Goal: Task Accomplishment & Management: Complete application form

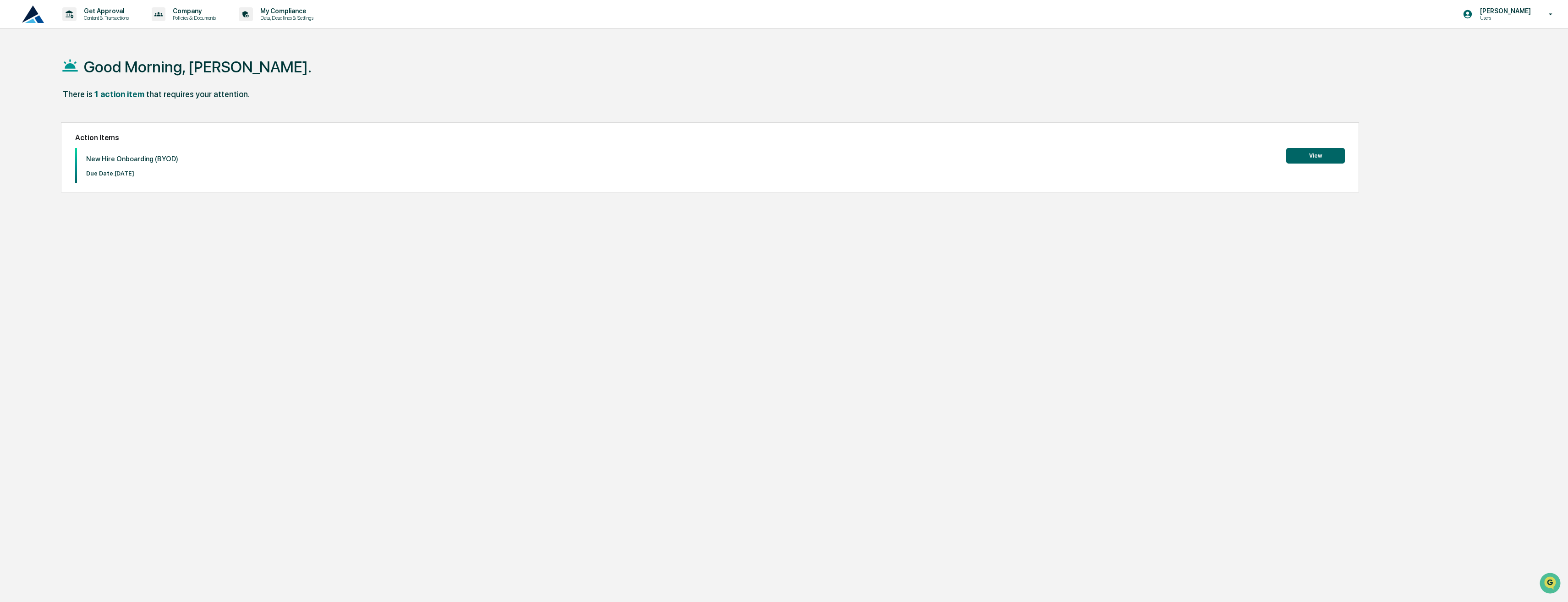
click at [1326, 161] on button "View" at bounding box center [1316, 156] width 59 height 16
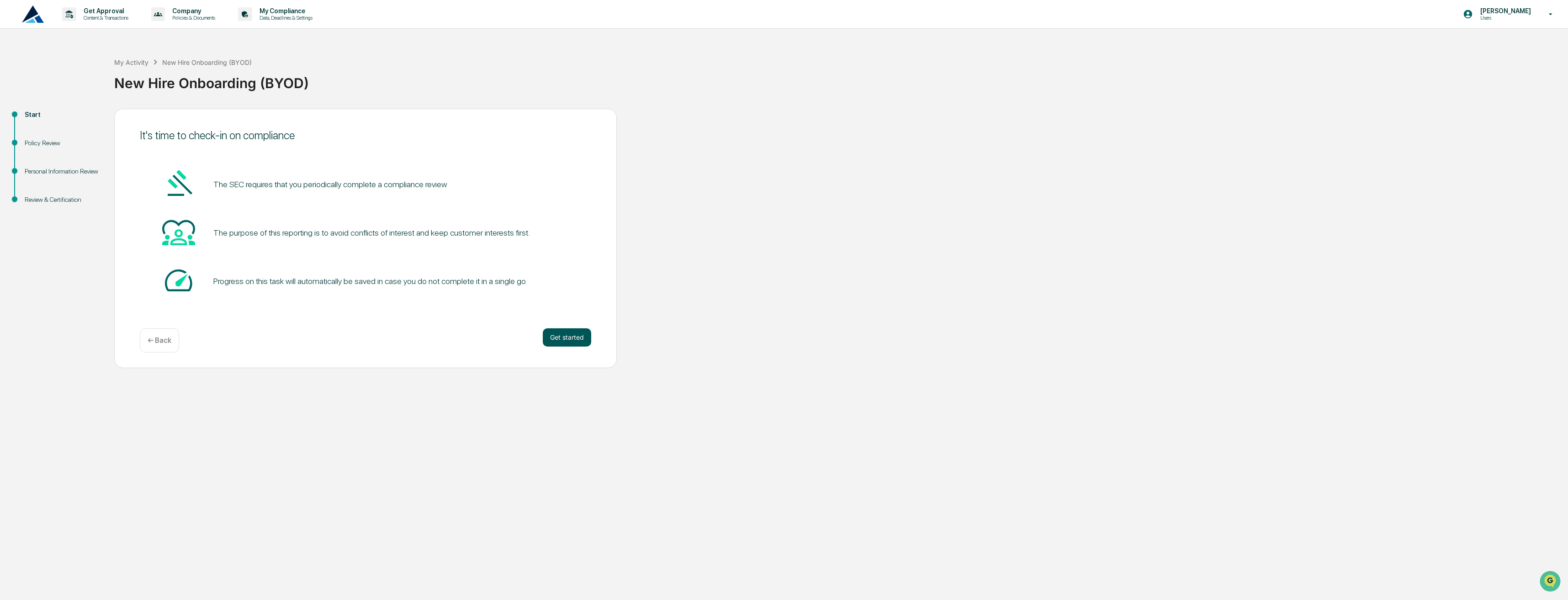
click at [564, 336] on button "Get started" at bounding box center [567, 338] width 49 height 18
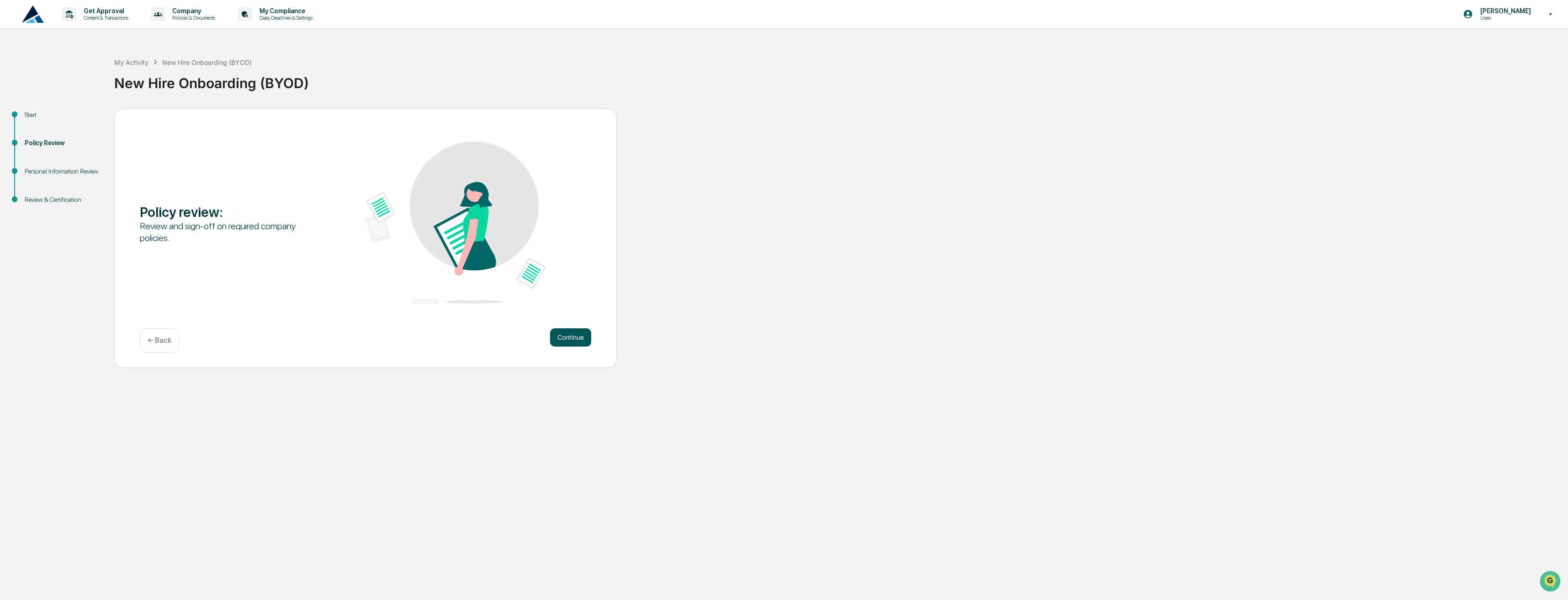
click at [567, 340] on button "Continue" at bounding box center [571, 338] width 41 height 18
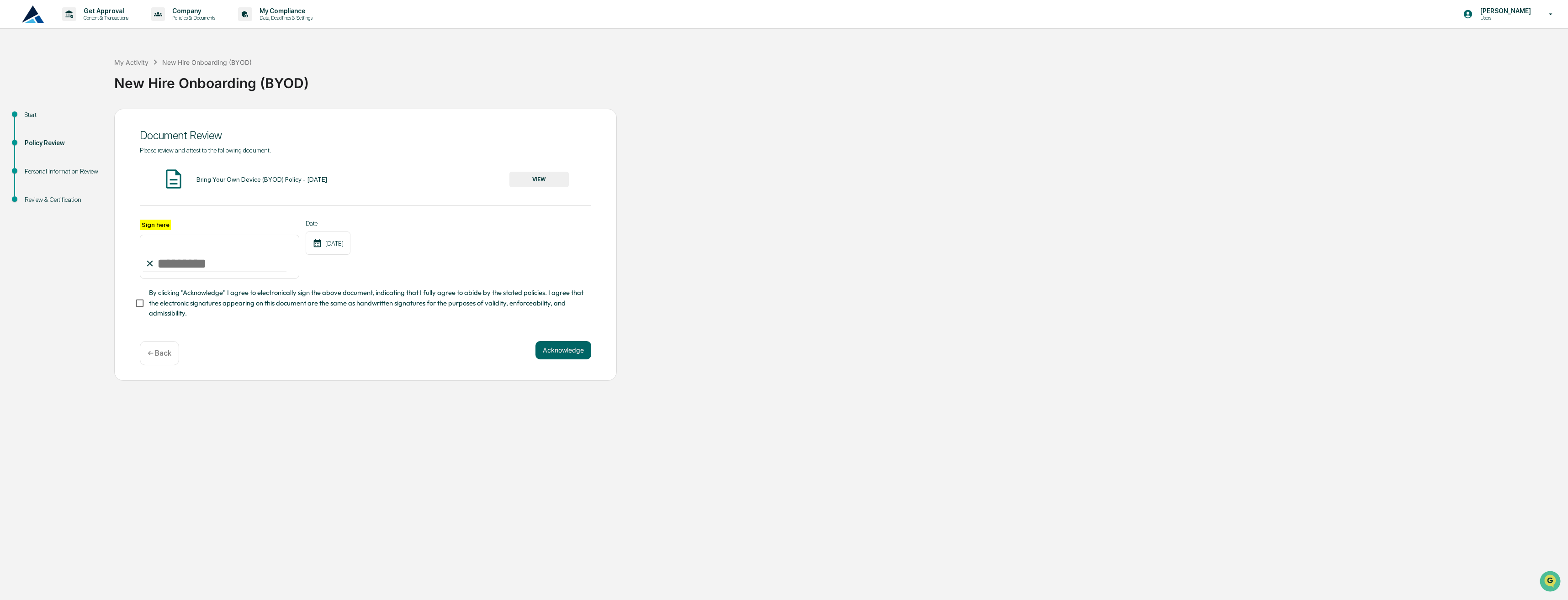
click at [228, 265] on input "Sign here" at bounding box center [220, 257] width 159 height 44
type input "**********"
click at [543, 345] on div "**********" at bounding box center [366, 245] width 503 height 272
click at [265, 311] on span "By clicking "Acknowledge" I agree to electronically sign the above document, in…" at bounding box center [366, 303] width 435 height 30
click at [530, 354] on div "**********" at bounding box center [366, 245] width 503 height 272
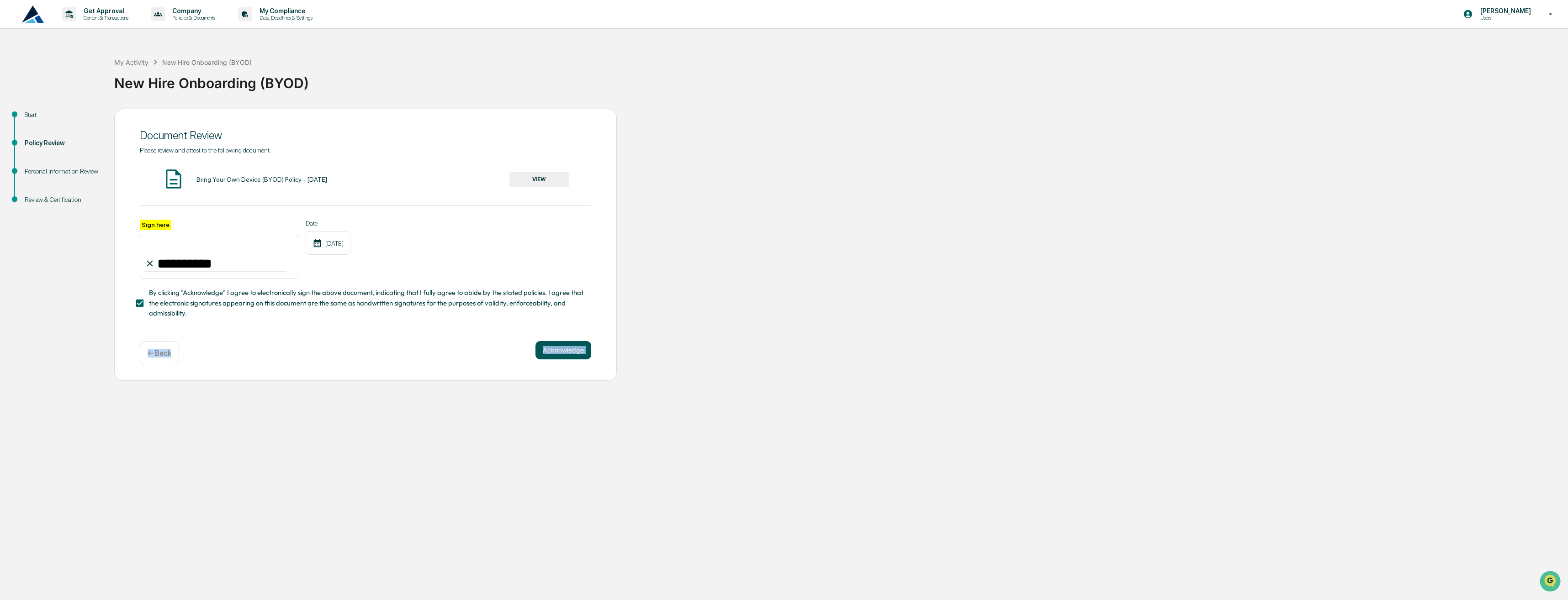
drag, startPoint x: 530, startPoint y: 354, endPoint x: 548, endPoint y: 357, distance: 18.2
click at [548, 357] on button "Acknowledge" at bounding box center [564, 351] width 56 height 18
click at [439, 341] on div "**********" at bounding box center [366, 245] width 452 height 197
click at [556, 368] on button "Acknowledge" at bounding box center [564, 361] width 56 height 18
click at [548, 179] on button "VIEW" at bounding box center [539, 180] width 60 height 16
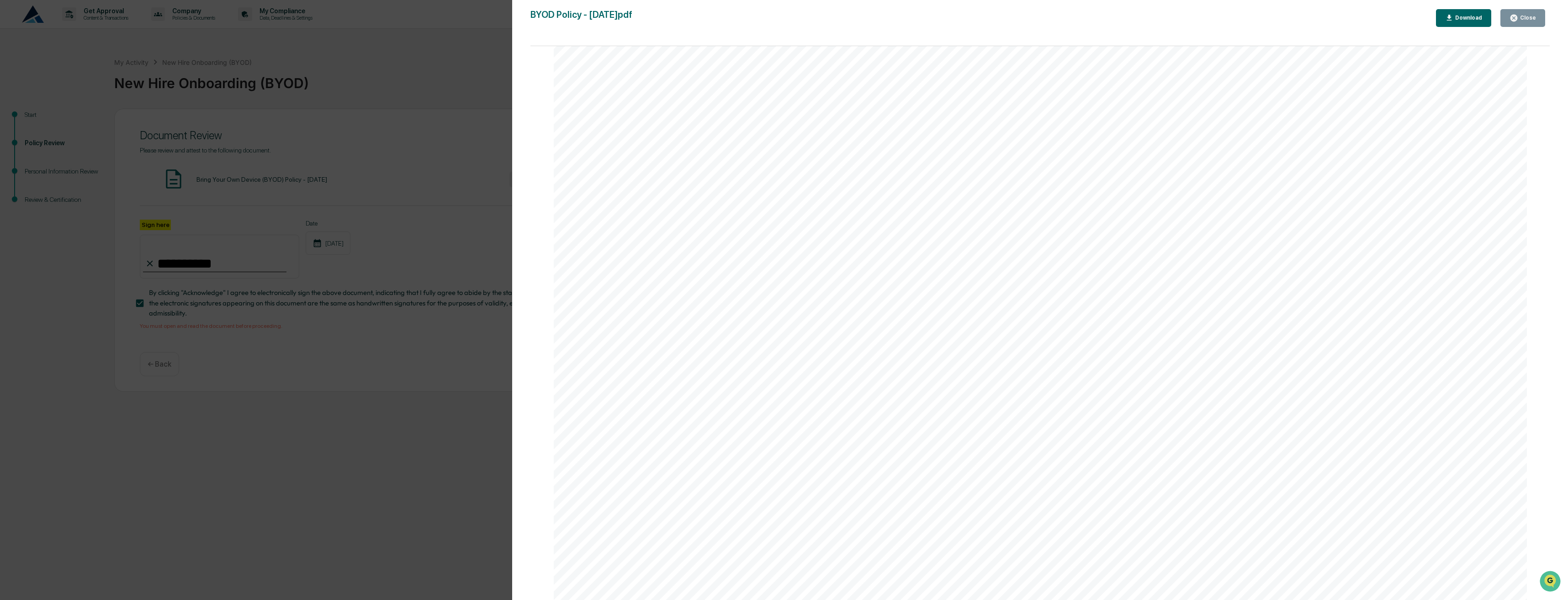
scroll to position [4594, 0]
click at [1518, 14] on icon "button" at bounding box center [1514, 18] width 9 height 9
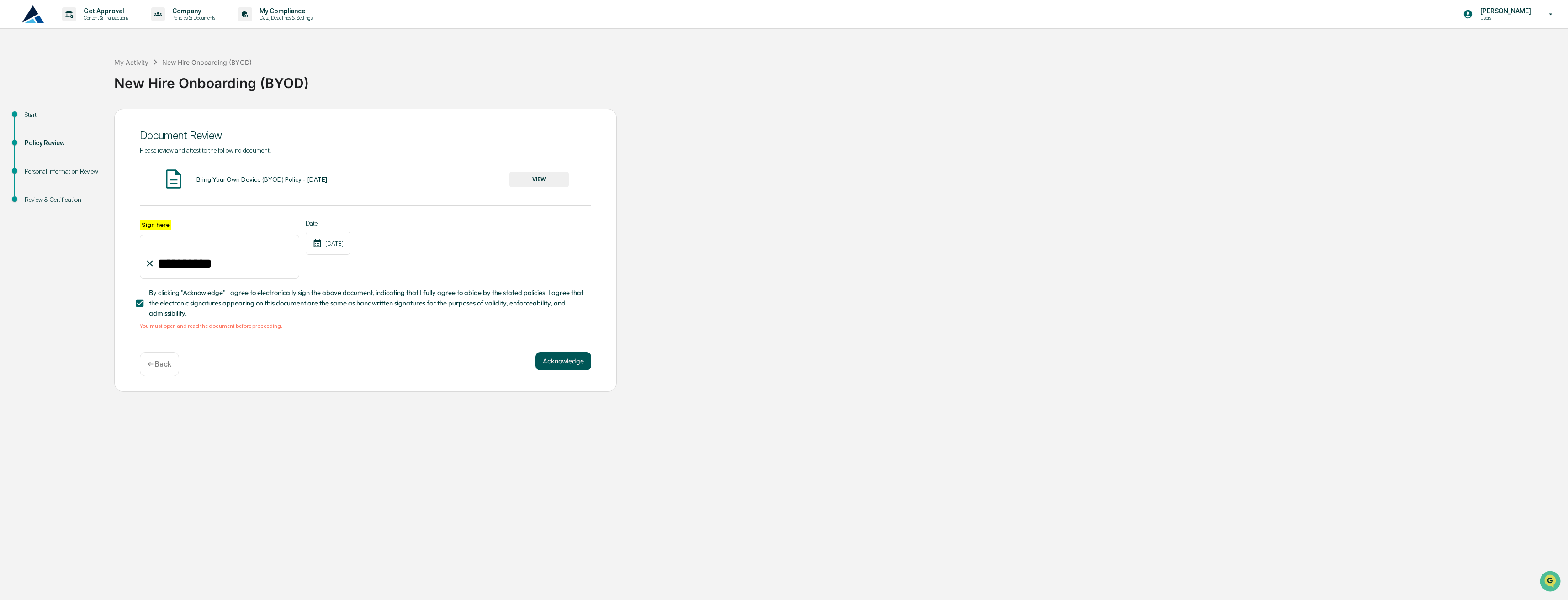
click at [562, 364] on button "Acknowledge" at bounding box center [564, 361] width 56 height 18
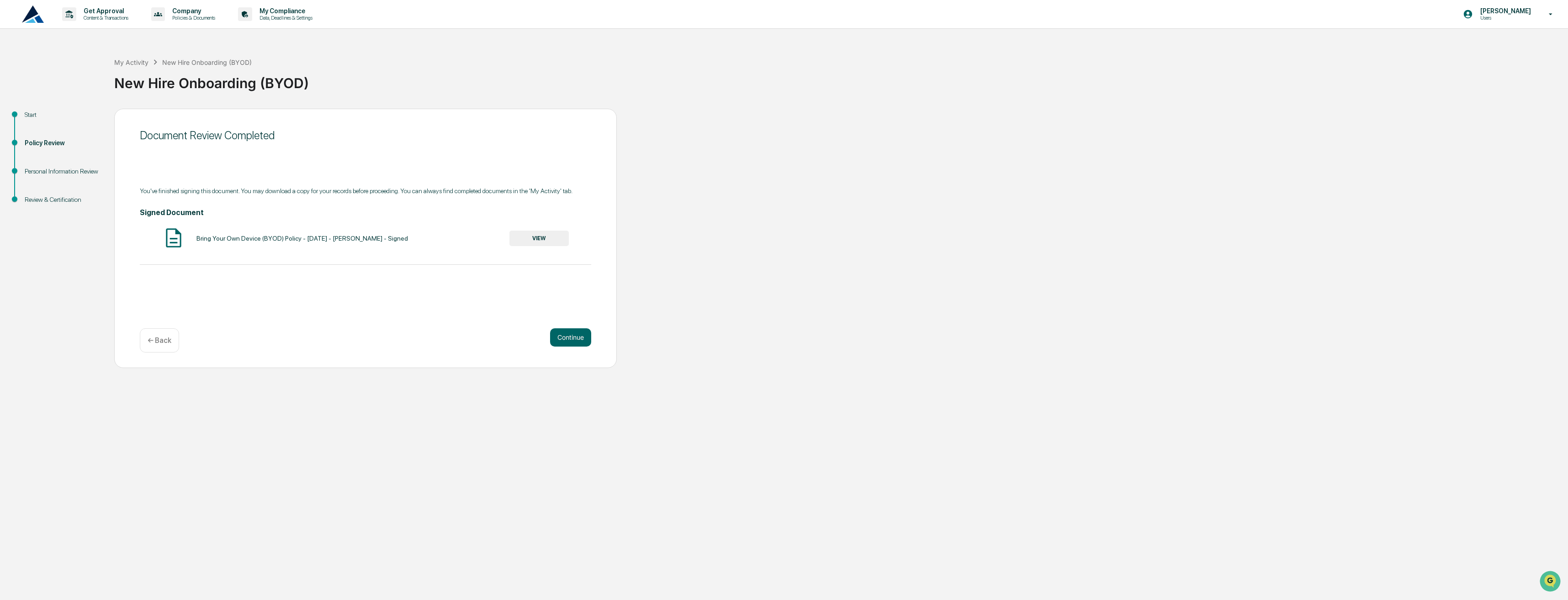
click at [525, 241] on button "VIEW" at bounding box center [539, 239] width 60 height 16
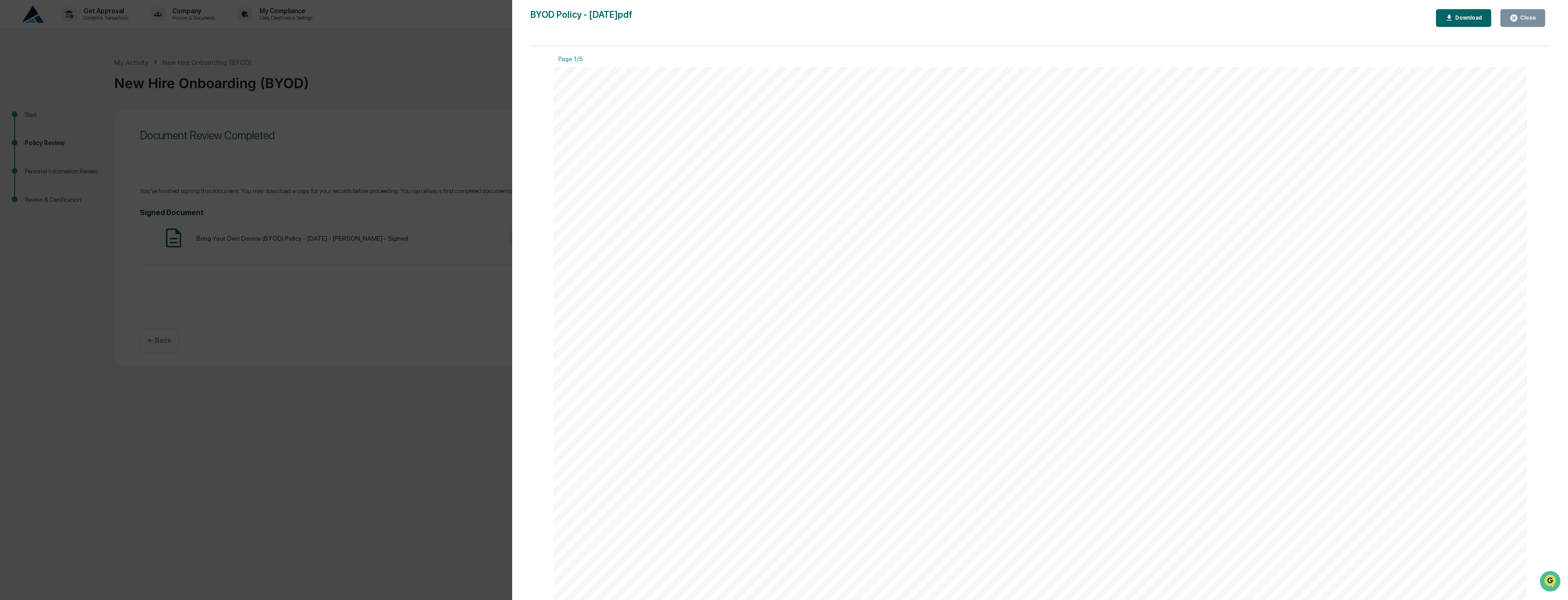
click at [1525, 19] on div "Close" at bounding box center [1527, 18] width 18 height 7
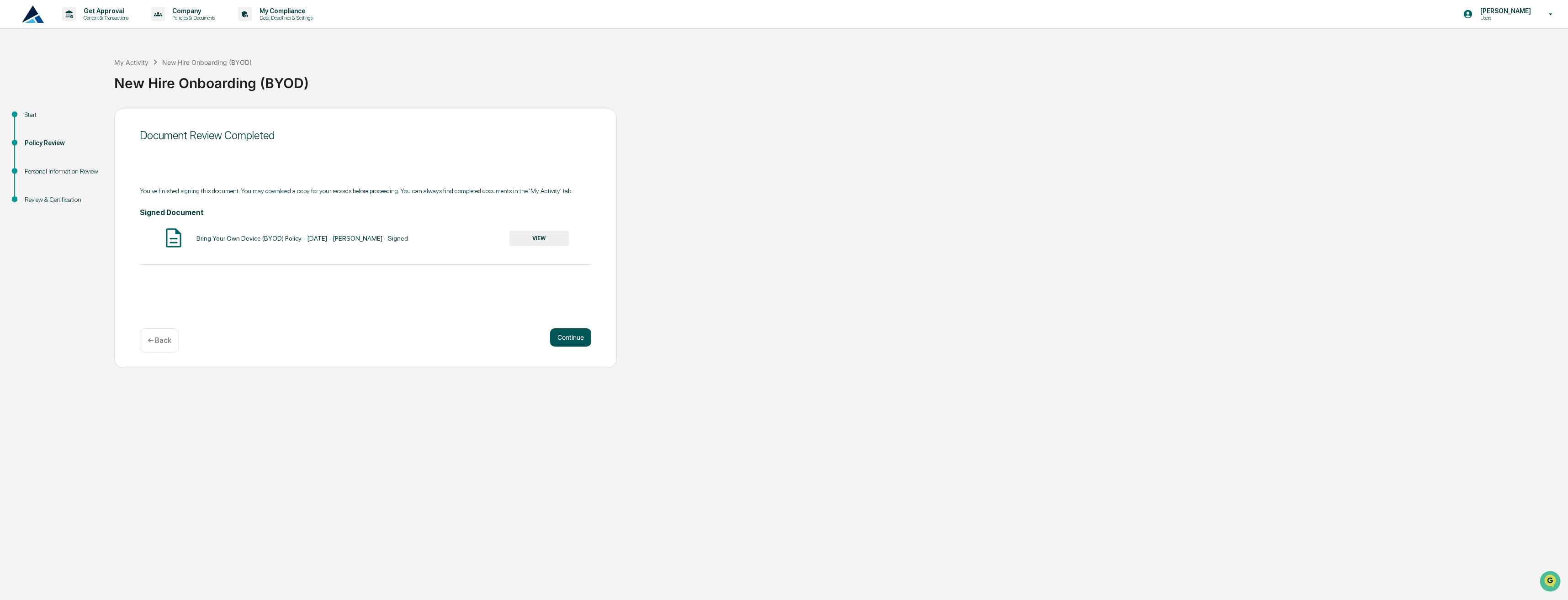
click at [576, 338] on button "Continue" at bounding box center [571, 338] width 41 height 18
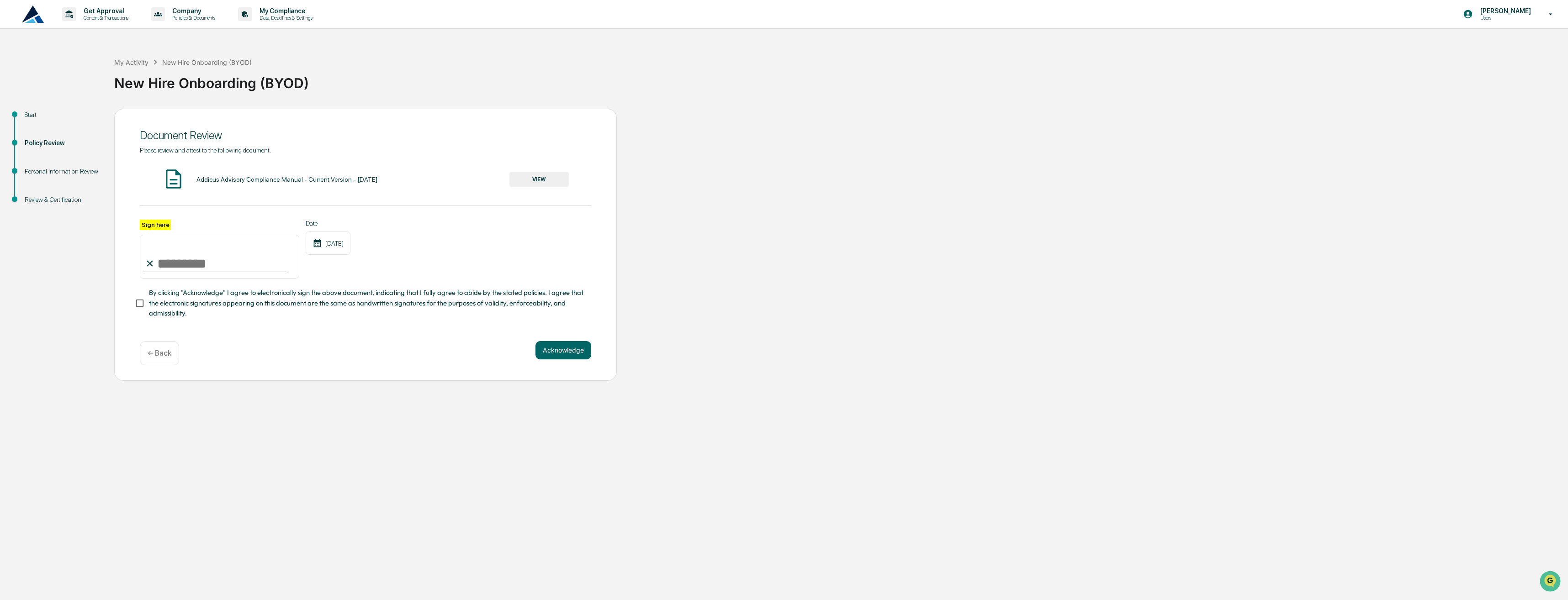
click at [210, 270] on input "Sign here" at bounding box center [220, 257] width 159 height 44
type input "**********"
click at [342, 247] on div "[DATE]" at bounding box center [328, 243] width 45 height 23
click at [386, 246] on div "**********" at bounding box center [366, 249] width 452 height 60
click at [259, 305] on span "By clicking "Acknowledge" I agree to electronically sign the above document, in…" at bounding box center [366, 303] width 435 height 30
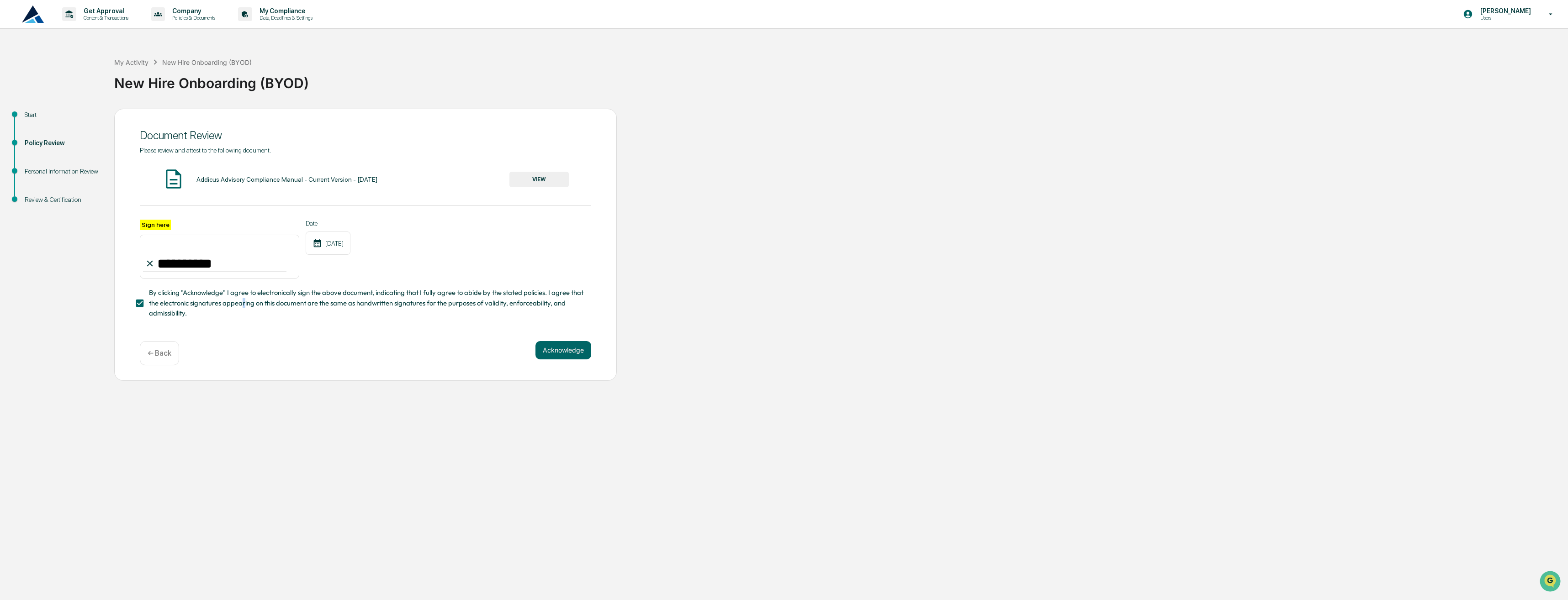
click at [525, 176] on button "VIEW" at bounding box center [539, 180] width 60 height 16
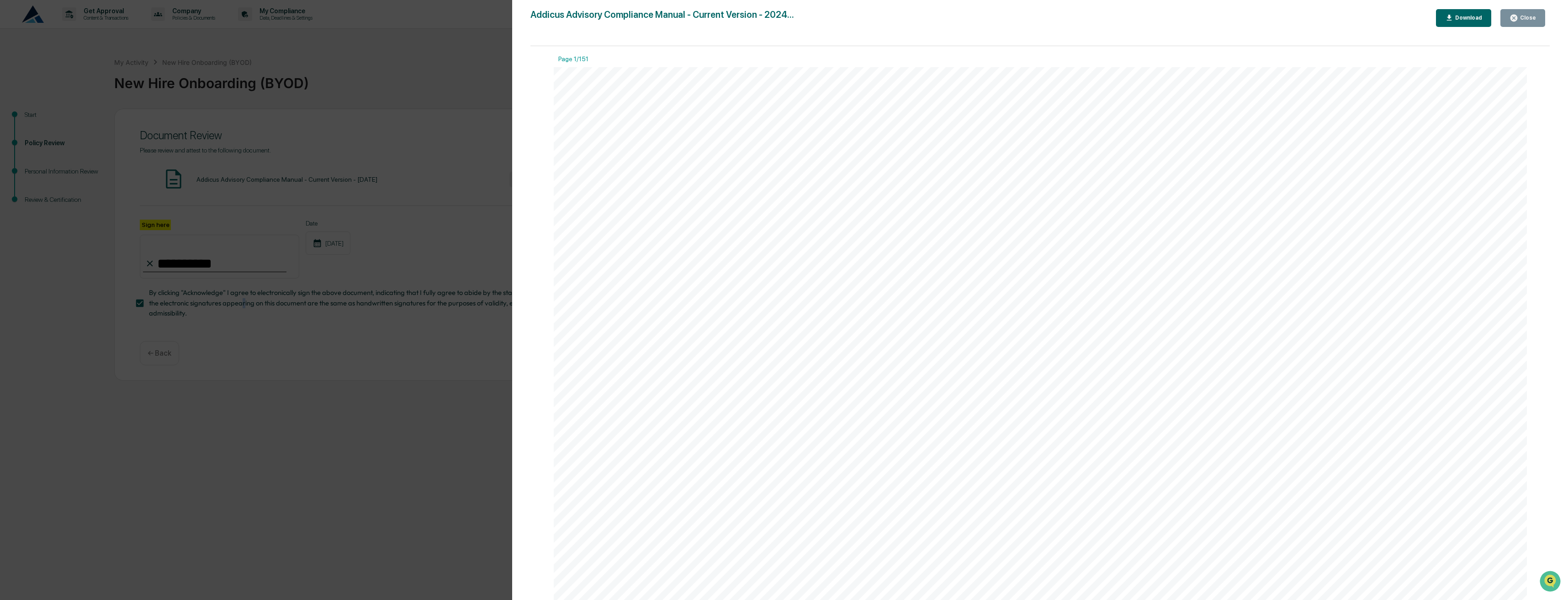
click at [1526, 16] on div "Close" at bounding box center [1527, 18] width 18 height 7
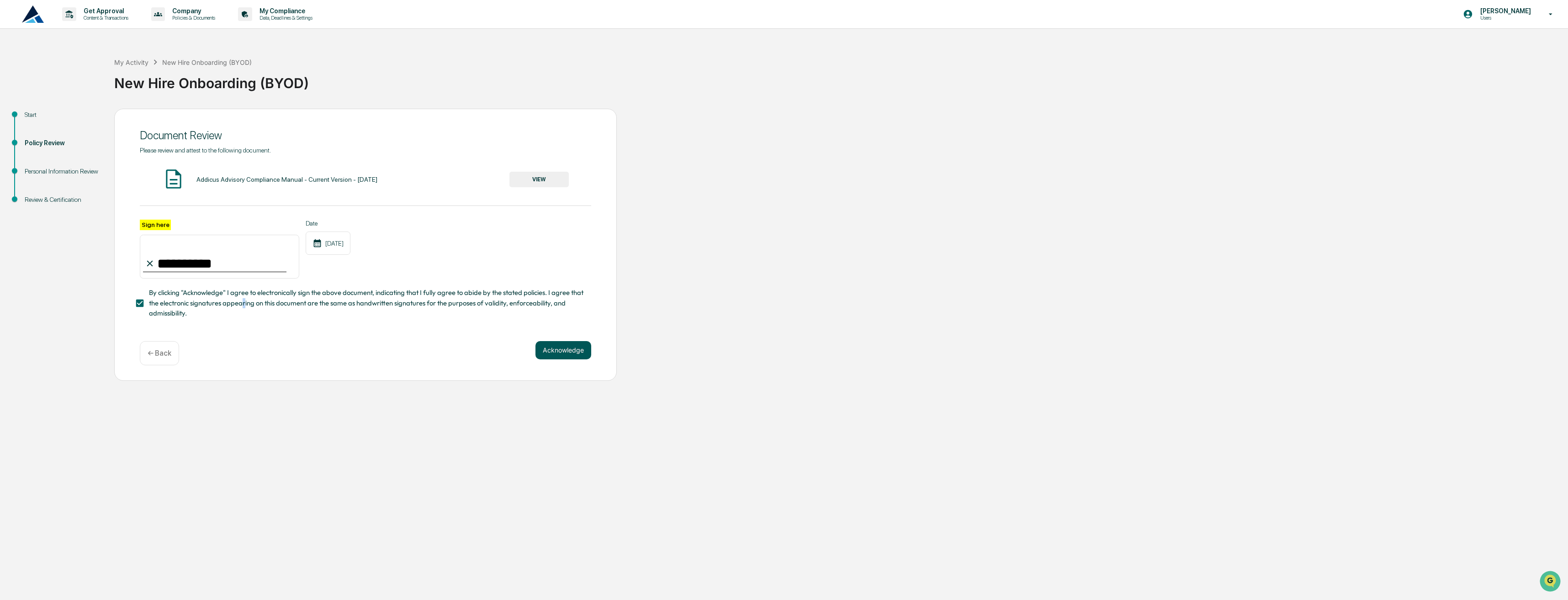
click at [554, 354] on button "Acknowledge" at bounding box center [564, 351] width 56 height 18
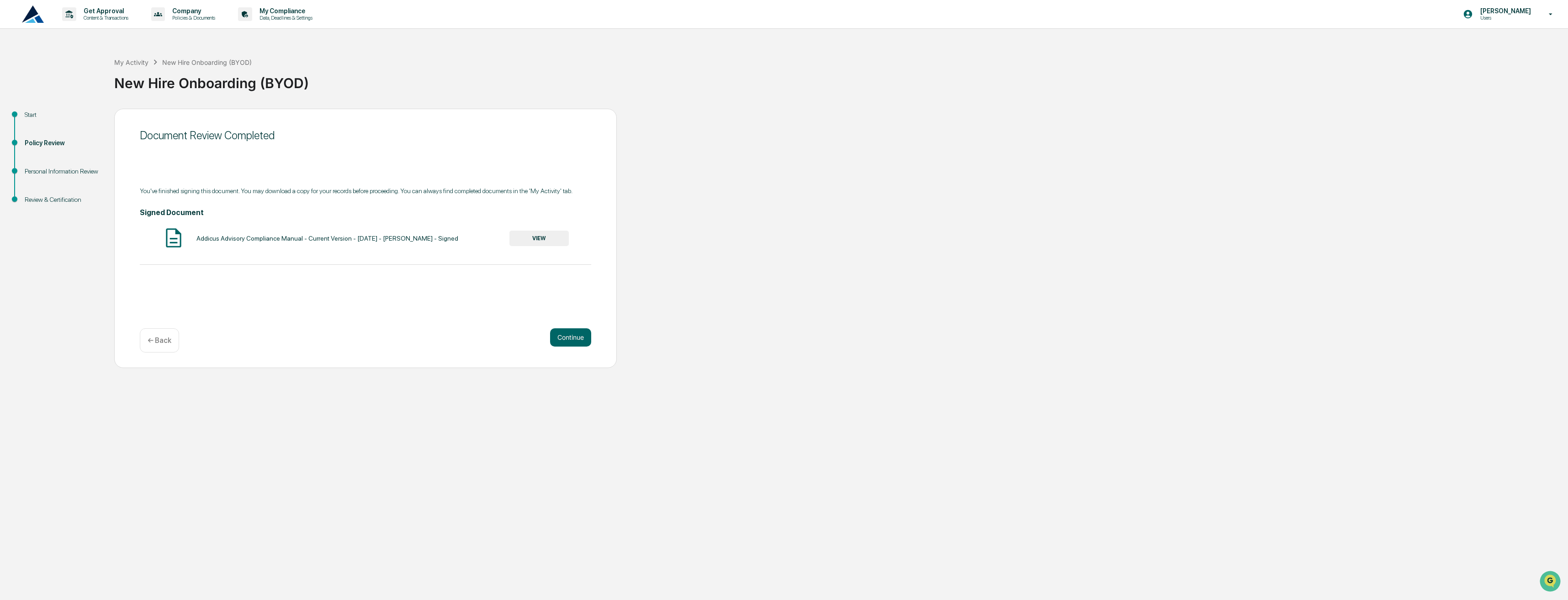
click at [532, 240] on button "VIEW" at bounding box center [539, 239] width 60 height 16
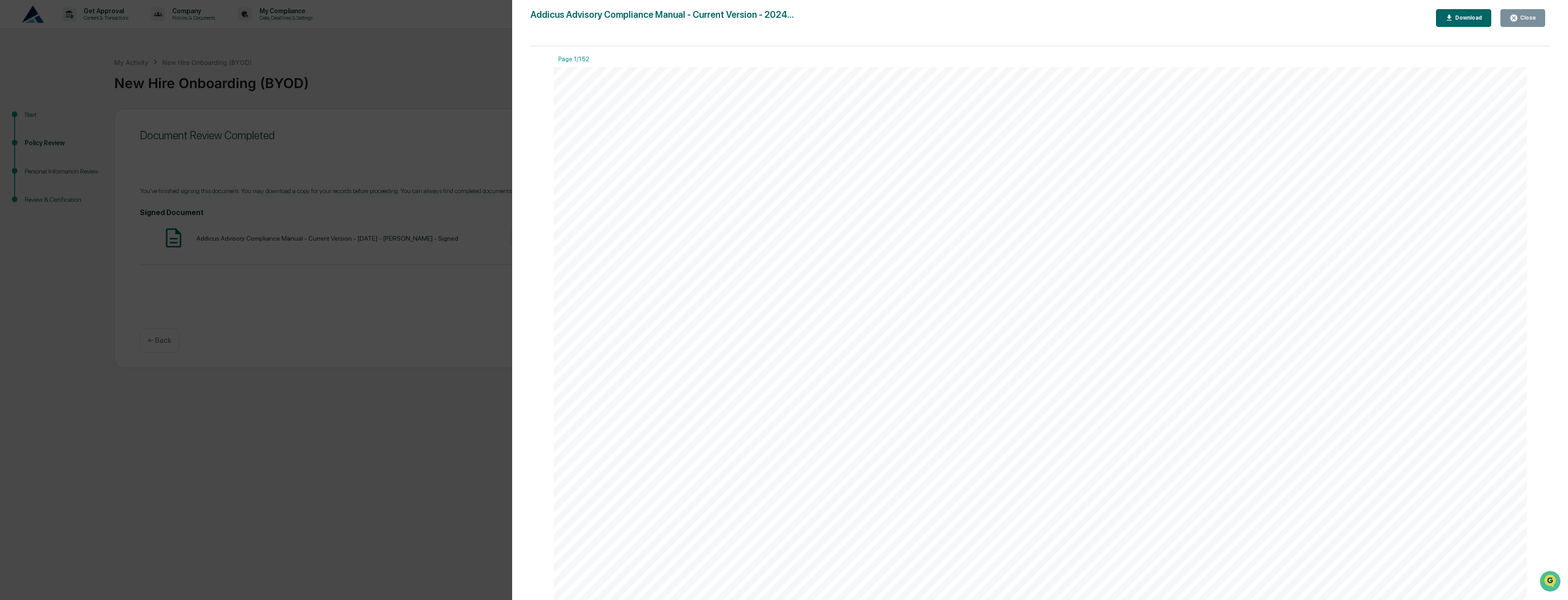
click at [1531, 19] on div "Close" at bounding box center [1527, 18] width 18 height 7
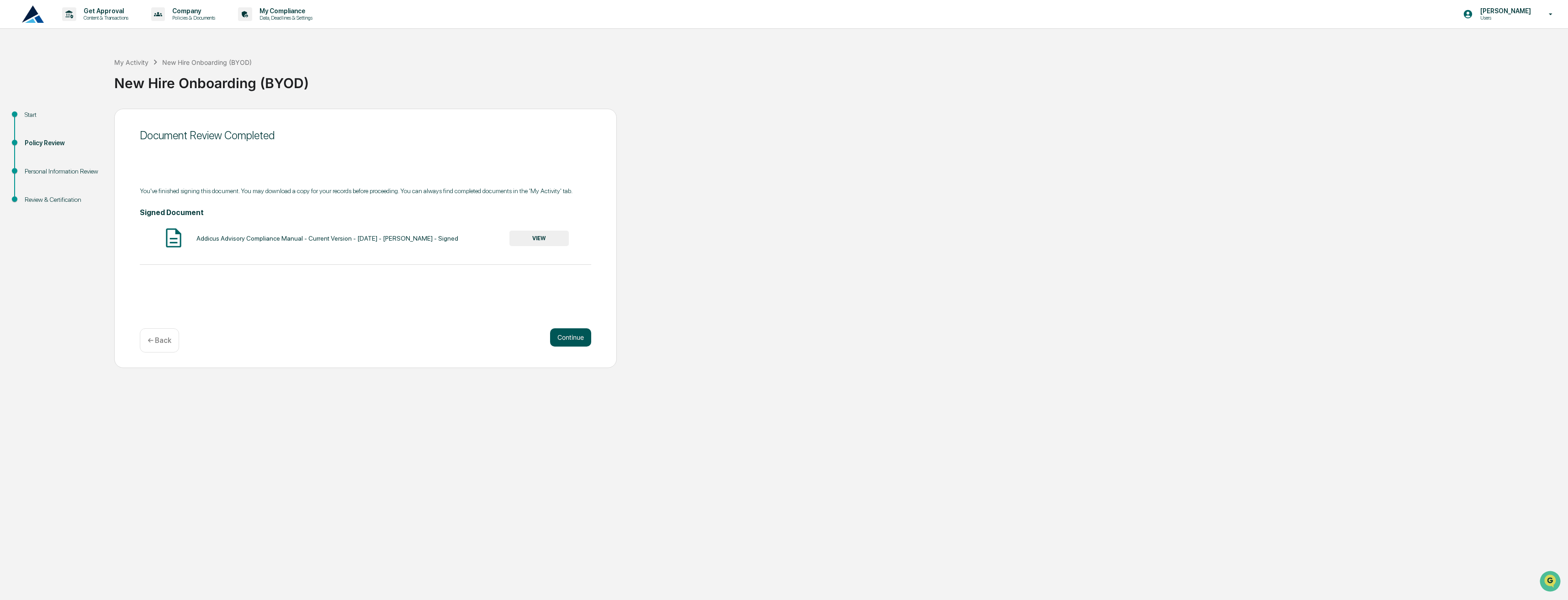
click at [581, 333] on button "Continue" at bounding box center [571, 338] width 41 height 18
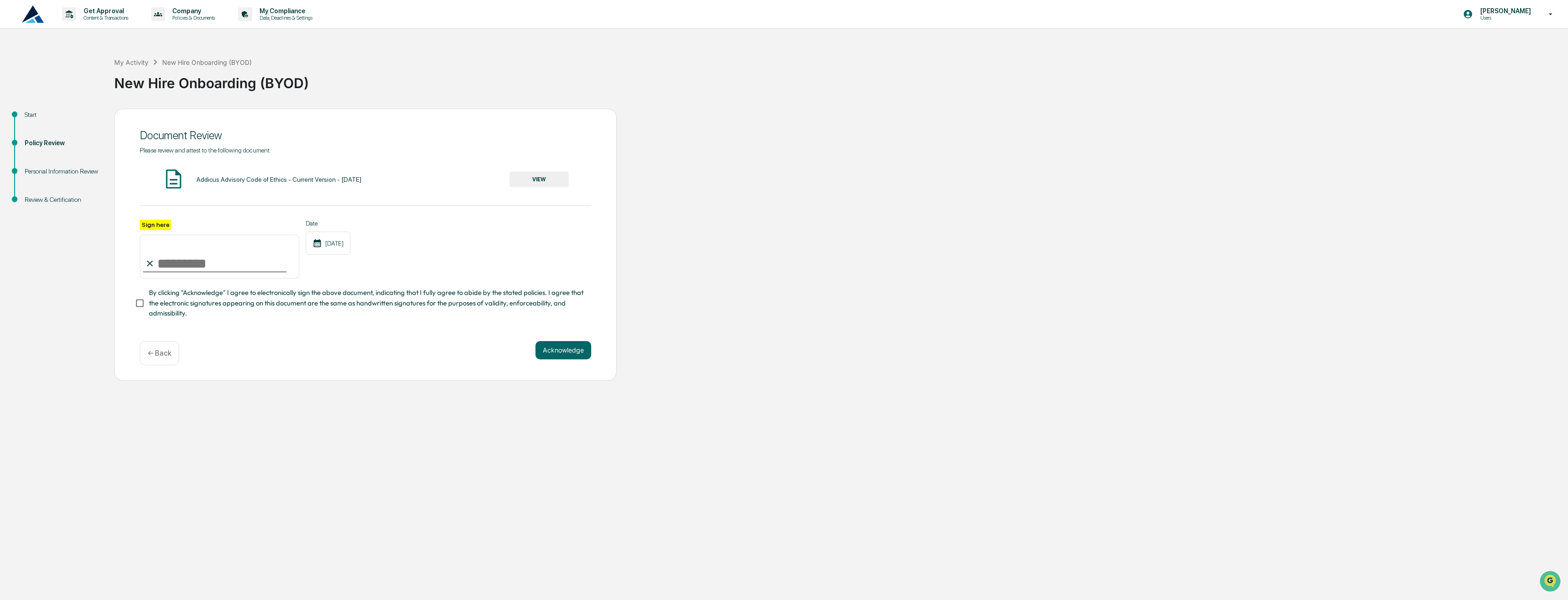
click at [200, 261] on input "Sign here" at bounding box center [220, 257] width 159 height 44
type input "**********"
click at [517, 172] on button "VIEW" at bounding box center [539, 180] width 60 height 16
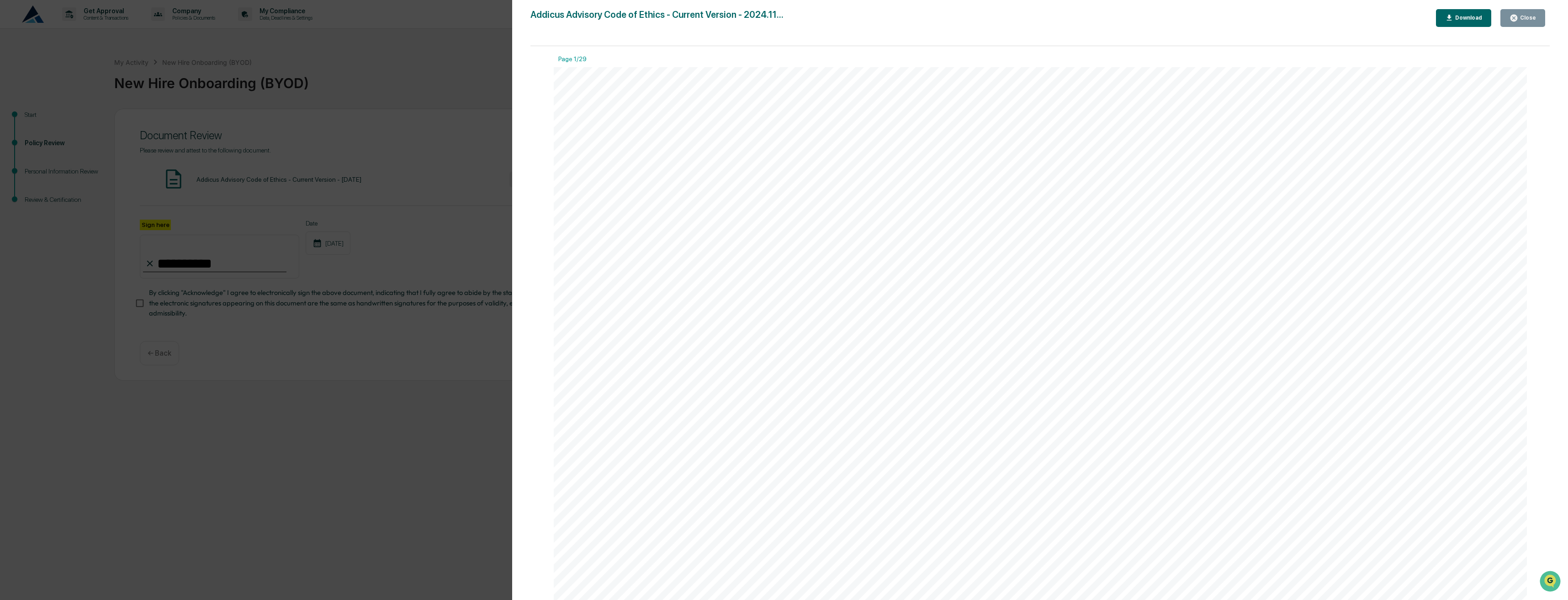
drag, startPoint x: 1532, startPoint y: 21, endPoint x: 1525, endPoint y: 24, distance: 7.6
click at [1532, 21] on div "Close" at bounding box center [1527, 18] width 18 height 7
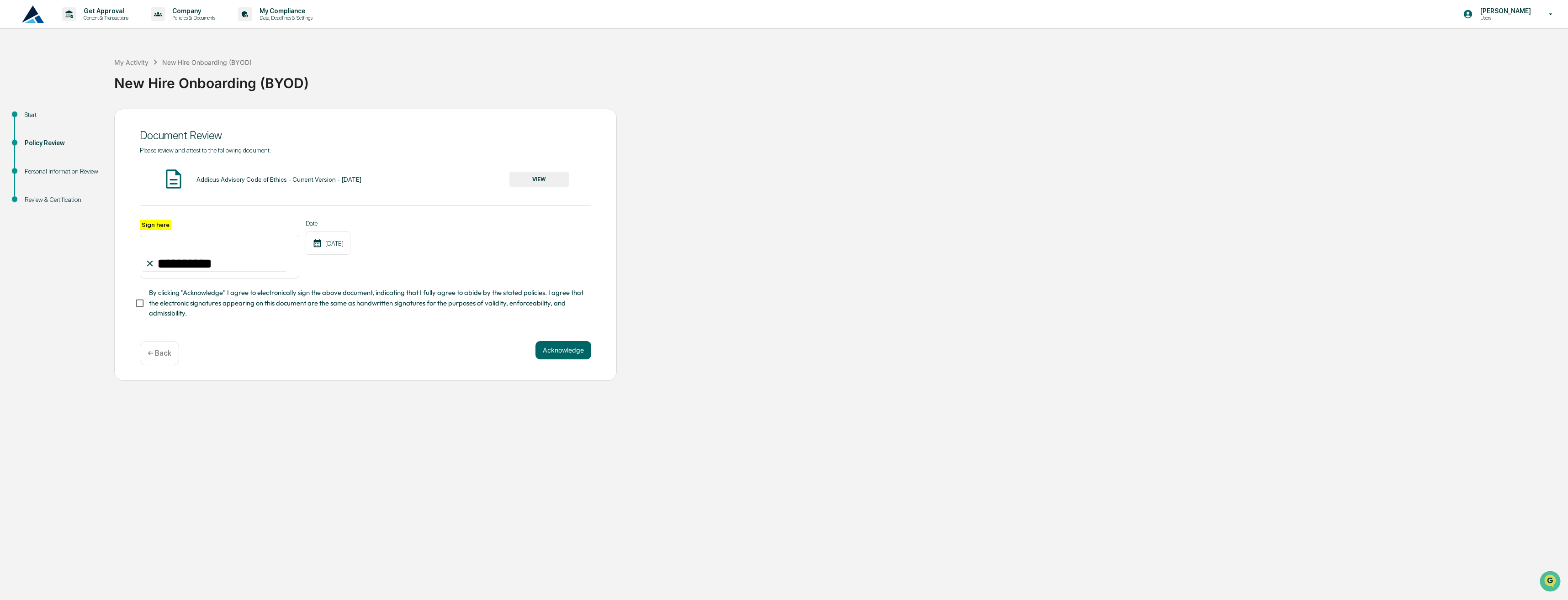
click at [261, 301] on span "By clicking "Acknowledge" I agree to electronically sign the above document, in…" at bounding box center [366, 303] width 435 height 30
click at [547, 350] on button "Acknowledge" at bounding box center [564, 351] width 56 height 18
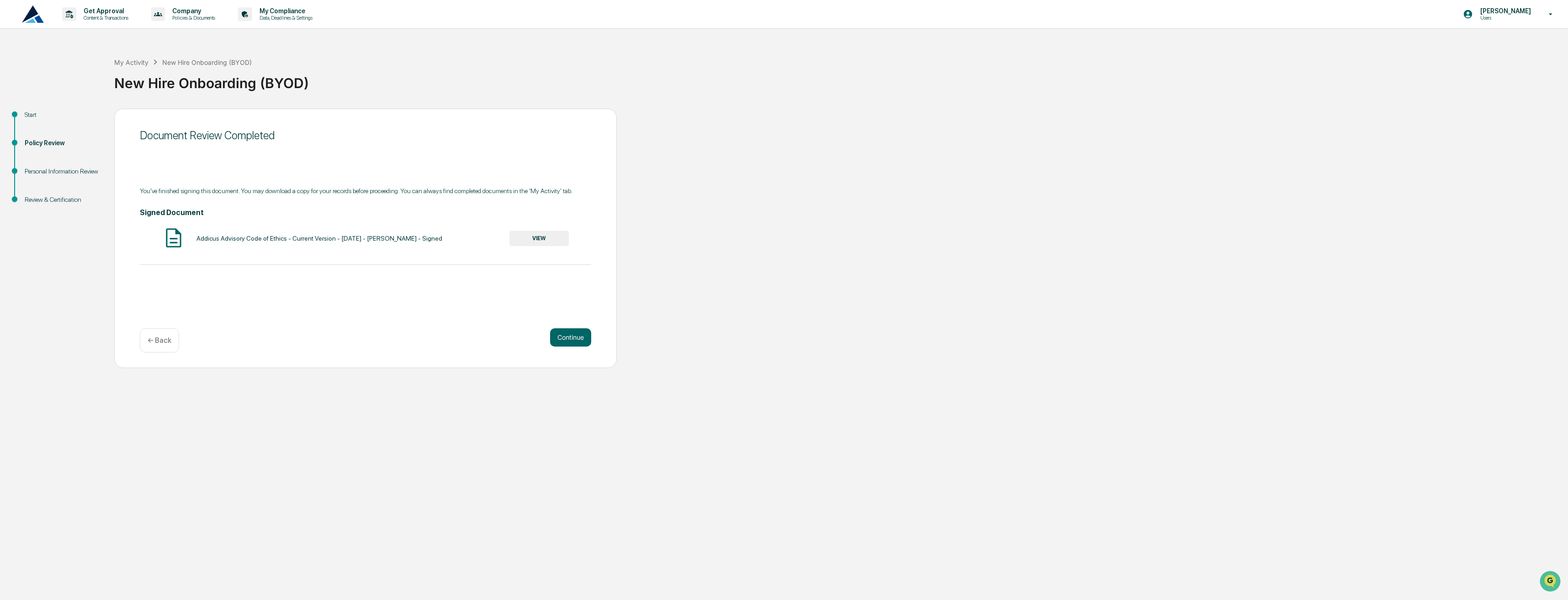
click at [548, 239] on button "VIEW" at bounding box center [539, 239] width 60 height 16
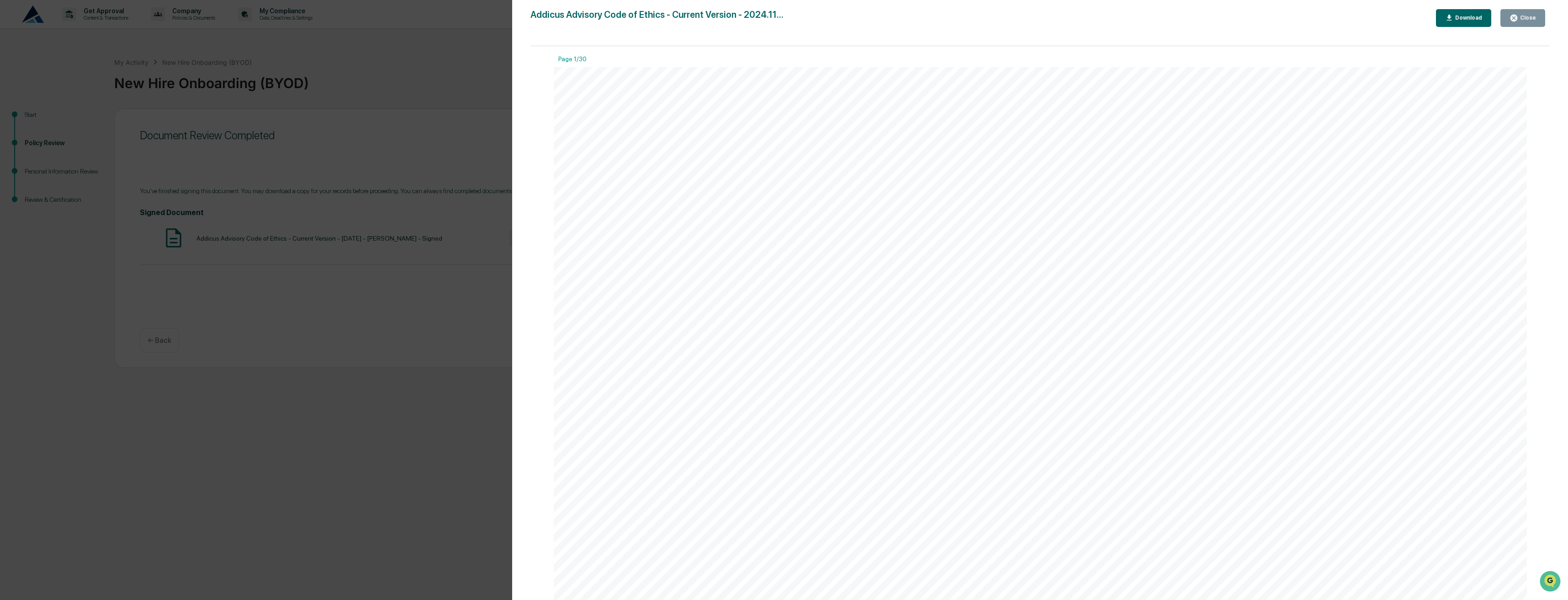
click at [1525, 16] on div "Close" at bounding box center [1527, 18] width 18 height 7
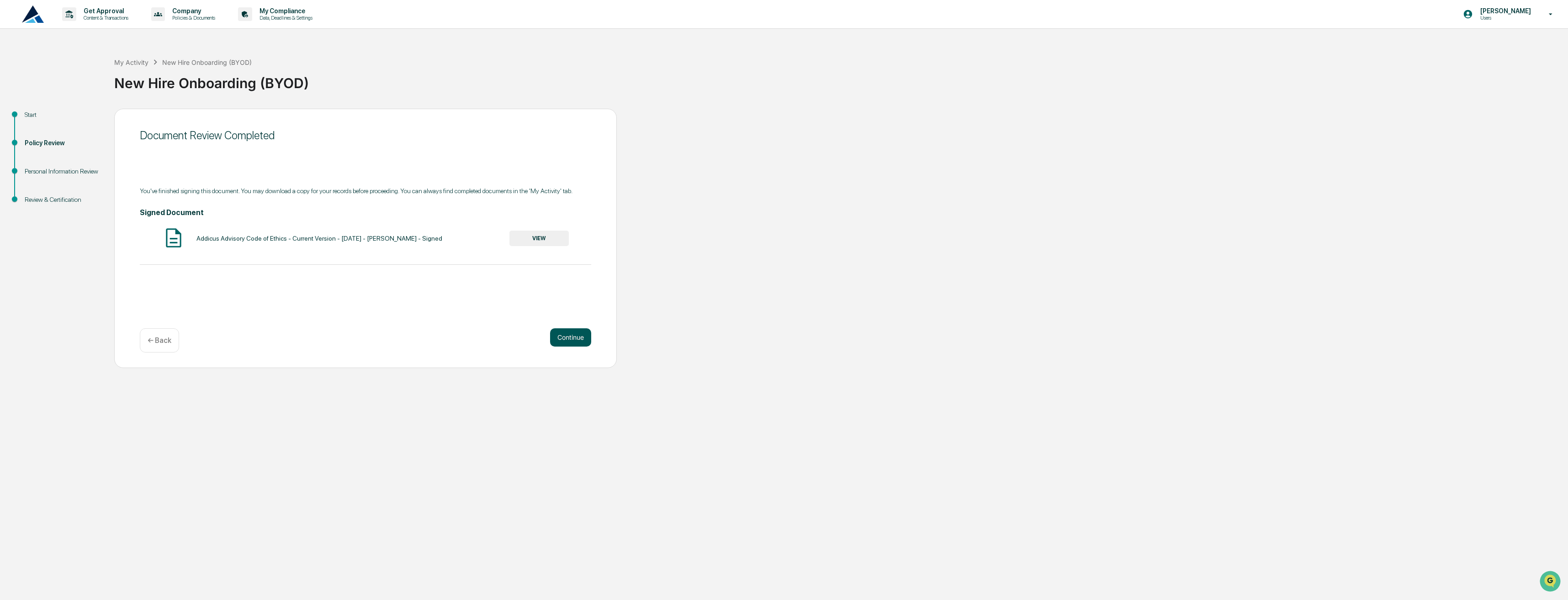
click at [566, 335] on button "Continue" at bounding box center [571, 338] width 41 height 18
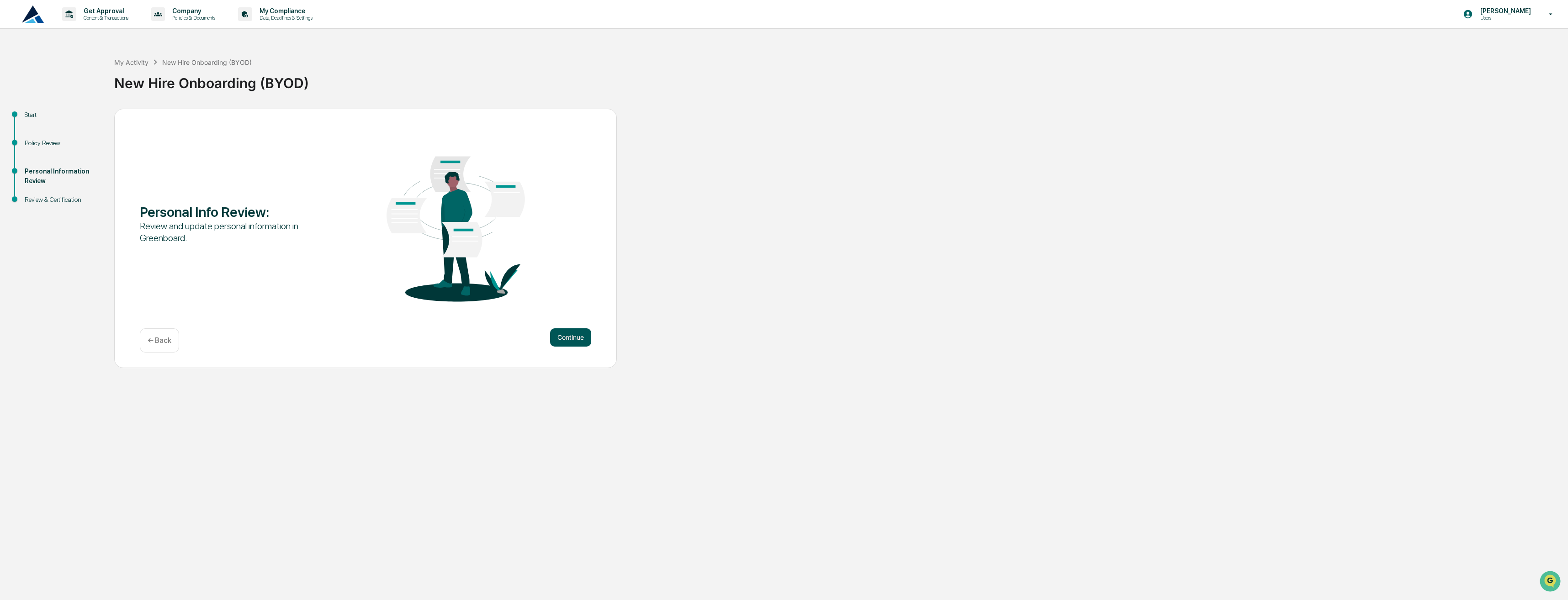
click at [573, 332] on button "Continue" at bounding box center [571, 338] width 41 height 18
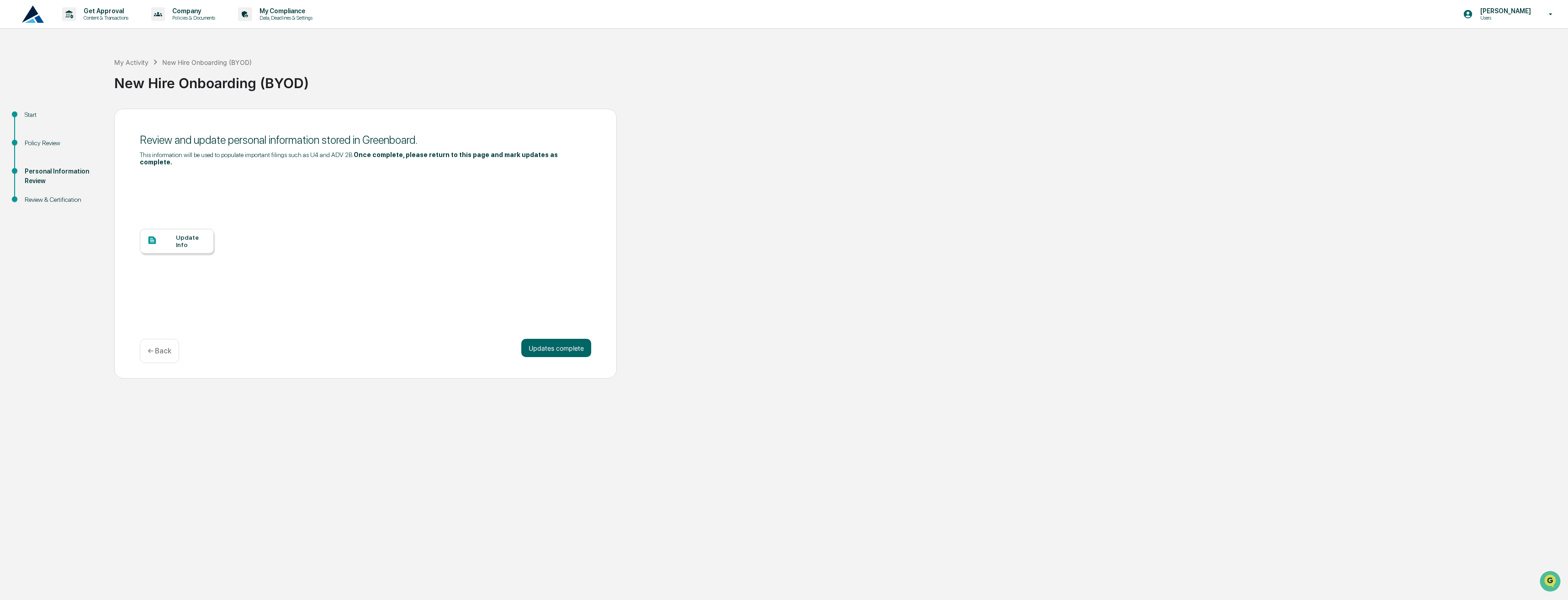
click at [182, 235] on div "Update Info" at bounding box center [191, 241] width 30 height 15
click at [576, 342] on button "Updates complete" at bounding box center [556, 348] width 70 height 18
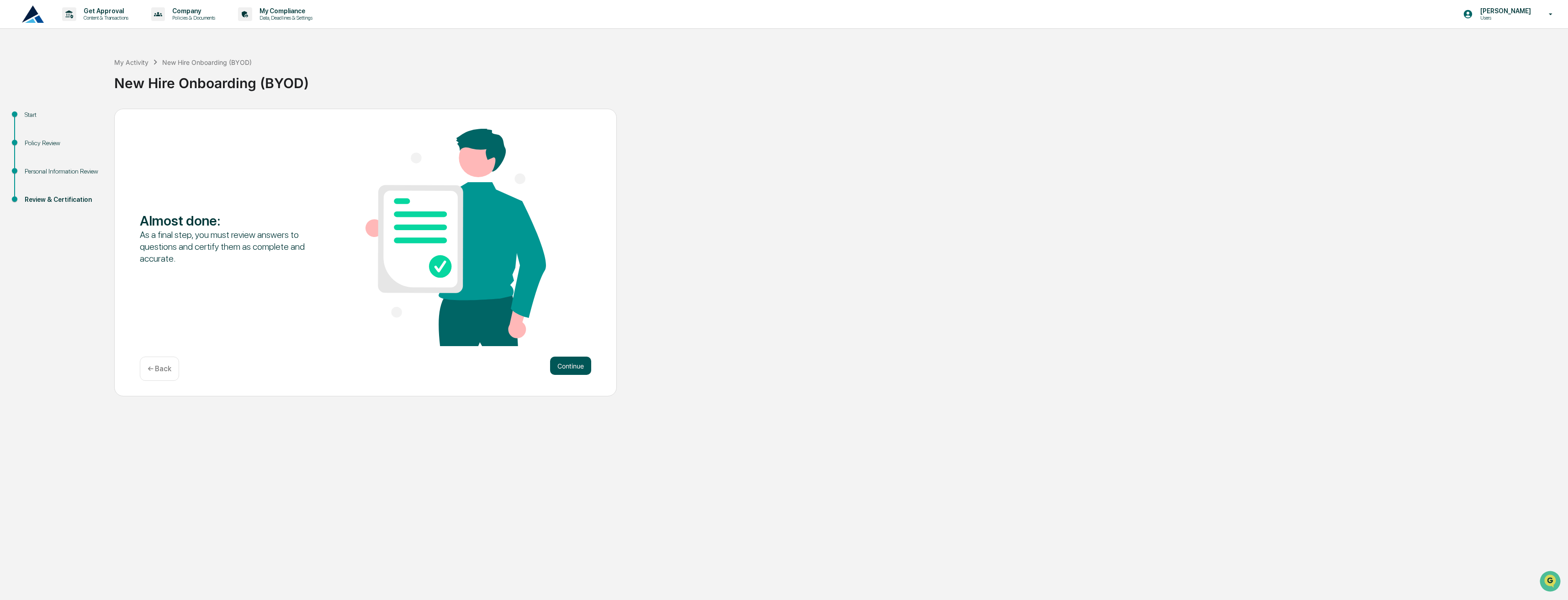
click at [569, 366] on button "Continue" at bounding box center [571, 366] width 41 height 18
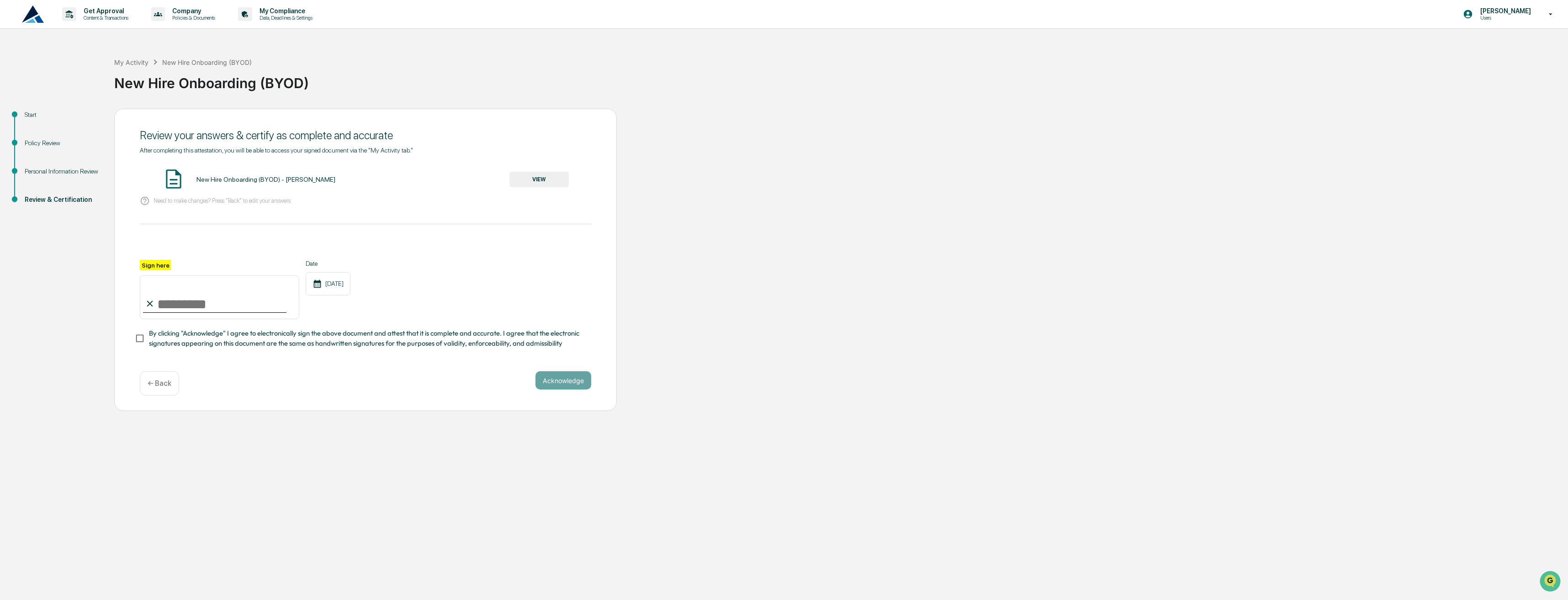
click at [547, 185] on button "VIEW" at bounding box center [539, 180] width 60 height 16
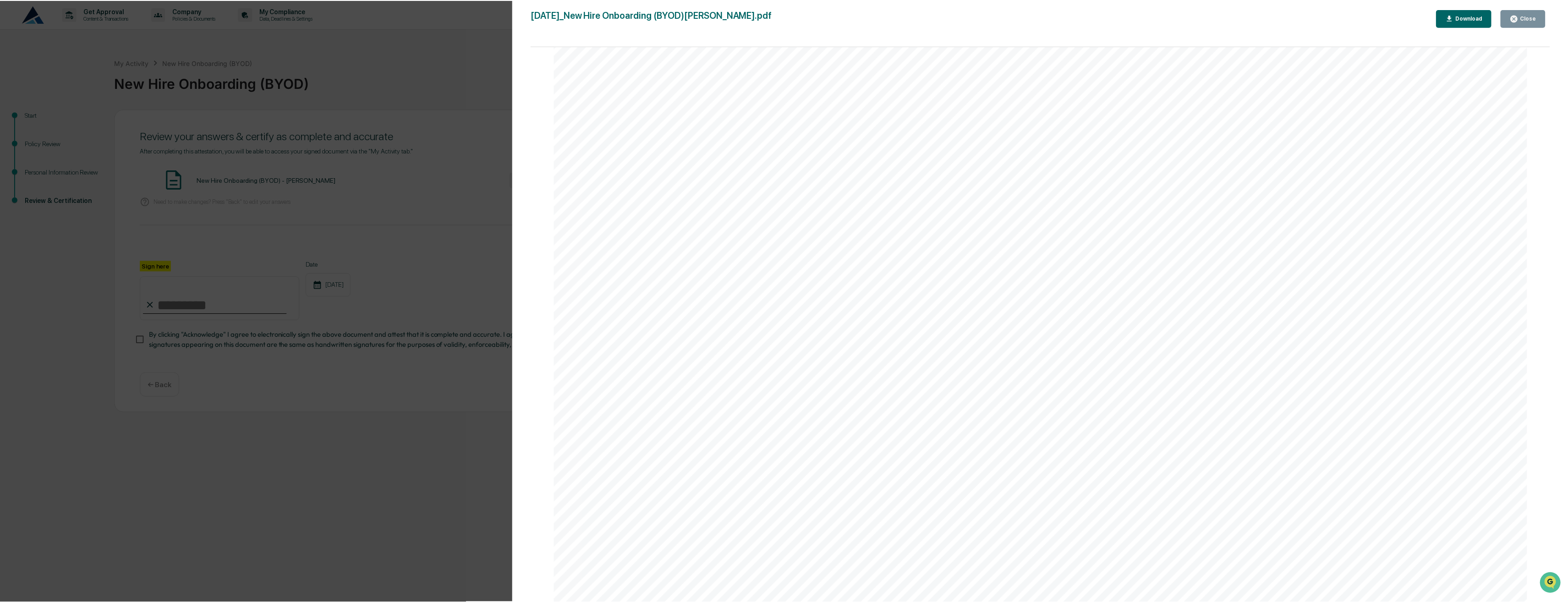
scroll to position [433, 0]
click at [1530, 22] on div "Close" at bounding box center [1528, 18] width 27 height 9
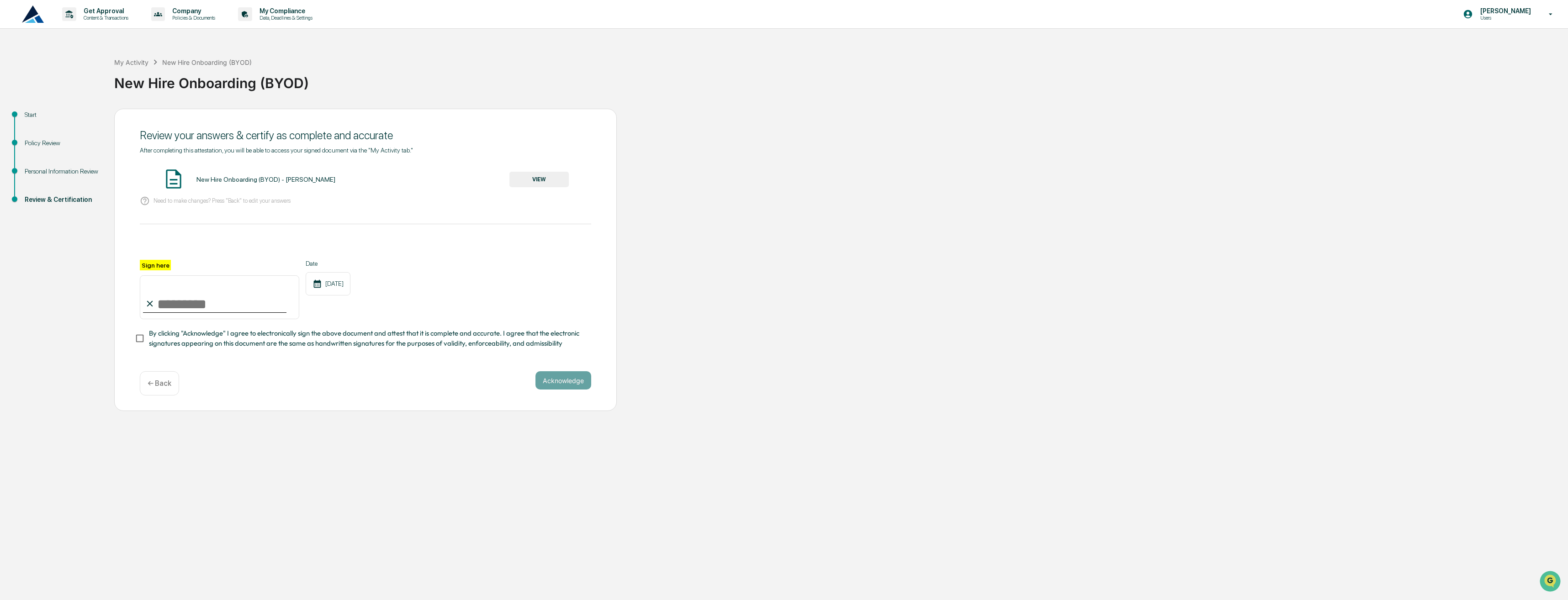
click at [195, 309] on input "Sign here" at bounding box center [220, 298] width 159 height 44
type input "**********"
click at [439, 338] on span "By clicking "Acknowledge" I agree to electronically sign the above document and…" at bounding box center [366, 339] width 435 height 21
click at [577, 379] on button "Acknowledge" at bounding box center [564, 380] width 56 height 18
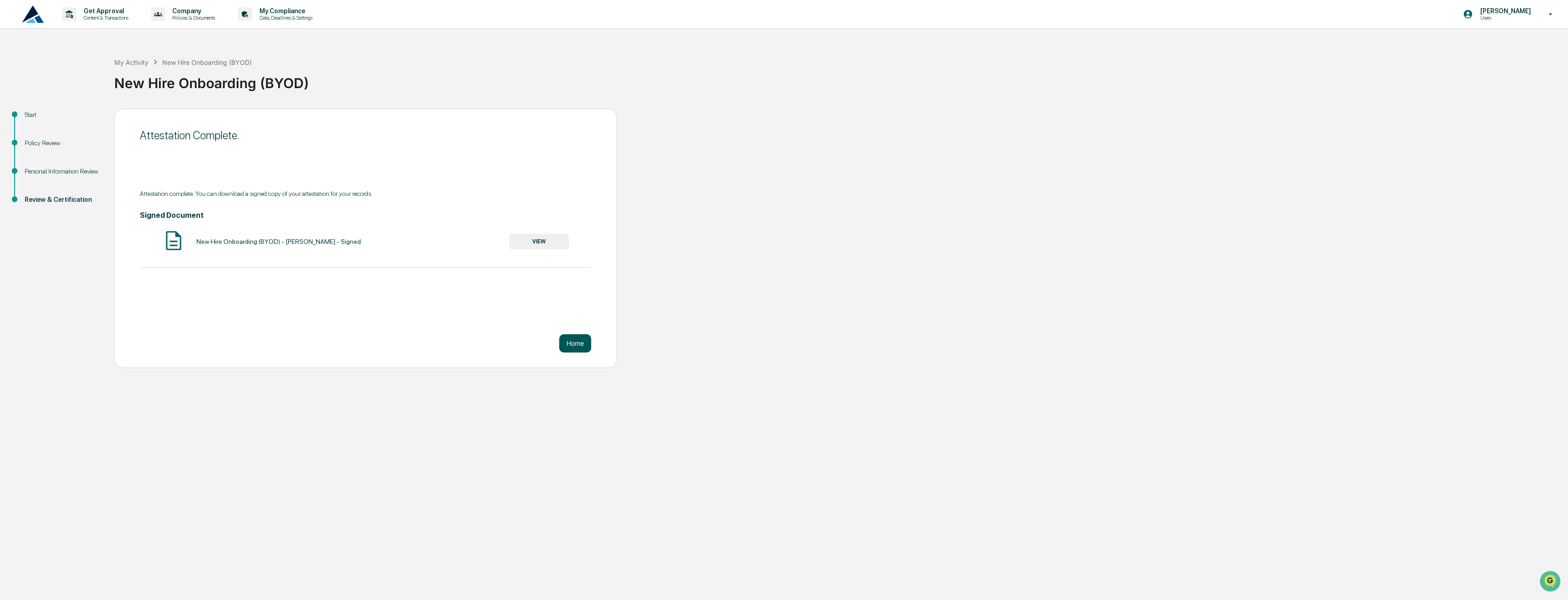
click at [587, 344] on button "Home" at bounding box center [575, 343] width 32 height 18
